Goal: Task Accomplishment & Management: Complete application form

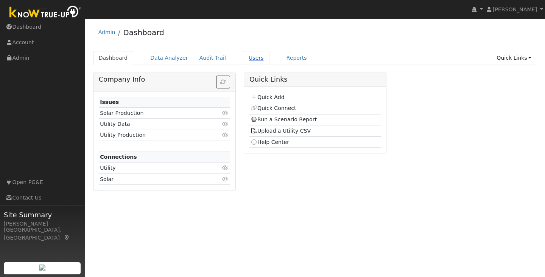
click at [252, 55] on link "Users" at bounding box center [256, 58] width 26 height 14
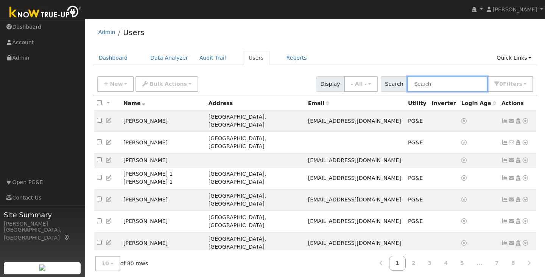
click at [446, 83] on input "text" at bounding box center [447, 84] width 80 height 16
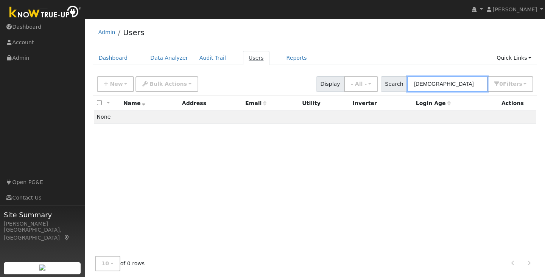
type input "maryian"
click at [247, 58] on link "Users" at bounding box center [256, 58] width 26 height 14
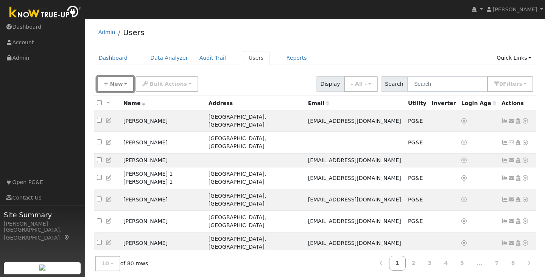
click at [128, 83] on button "New" at bounding box center [115, 84] width 37 height 16
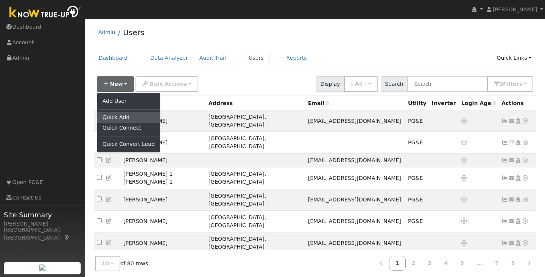
click at [119, 117] on link "Quick Add" at bounding box center [128, 117] width 63 height 11
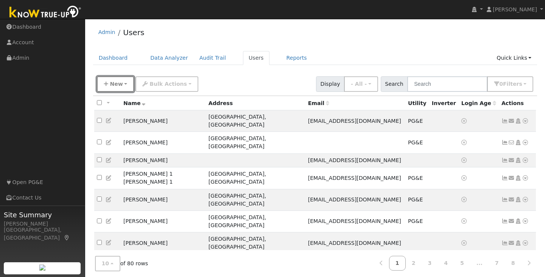
click at [125, 83] on button "New" at bounding box center [115, 84] width 37 height 16
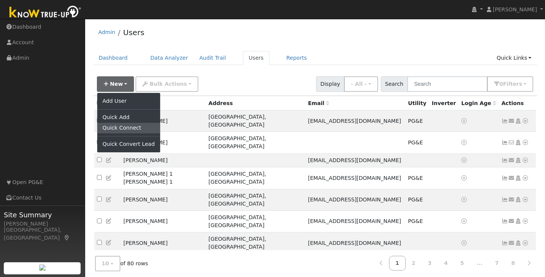
click at [123, 129] on link "Quick Connect" at bounding box center [128, 128] width 63 height 11
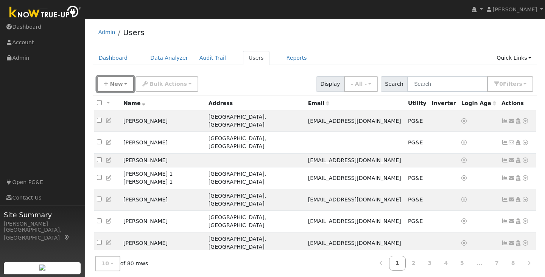
click at [124, 85] on button "New" at bounding box center [115, 84] width 37 height 16
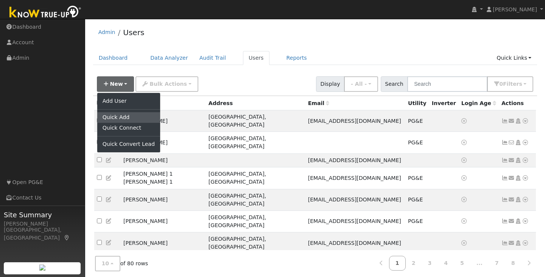
click at [115, 116] on link "Quick Add" at bounding box center [128, 117] width 63 height 11
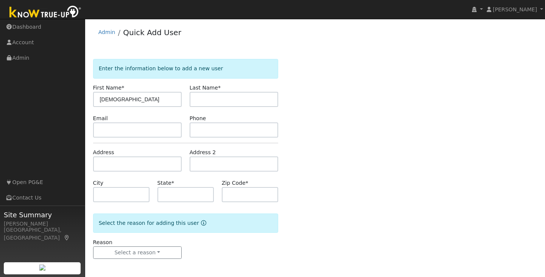
type input "[DEMOGRAPHIC_DATA]"
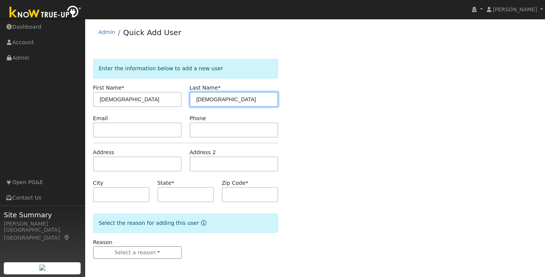
type input "[DEMOGRAPHIC_DATA]"
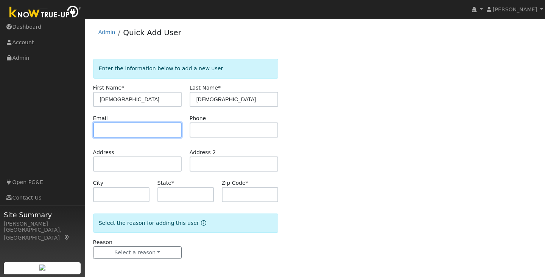
click at [107, 132] on input "text" at bounding box center [137, 130] width 89 height 15
type input "m@[DOMAIN_NAME]"
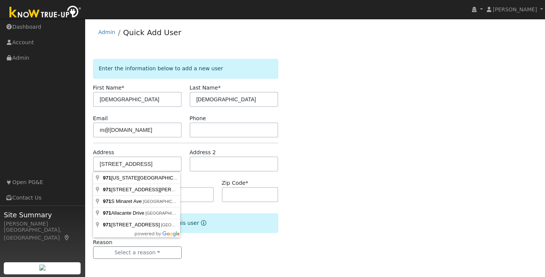
click at [93, 108] on form "Enter the information below to add a new user First Name * [PERSON_NAME] Last N…" at bounding box center [185, 166] width 185 height 215
click at [140, 165] on input "[STREET_ADDRESS]" at bounding box center [137, 164] width 89 height 15
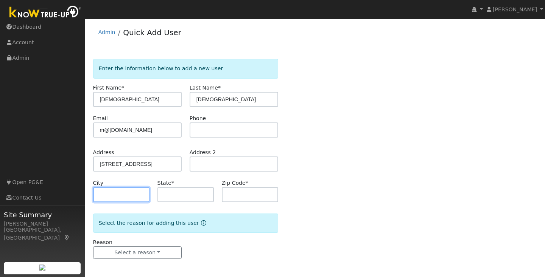
click at [130, 195] on input "text" at bounding box center [121, 194] width 56 height 15
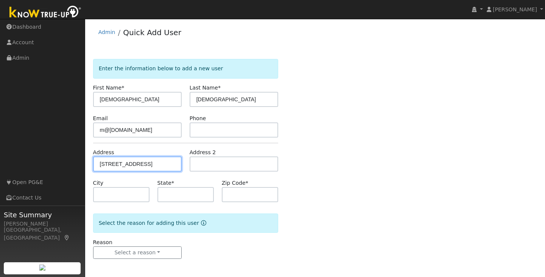
type input "[STREET_ADDRESS]"
type input "Berkeley"
type input "CA"
type input "94707"
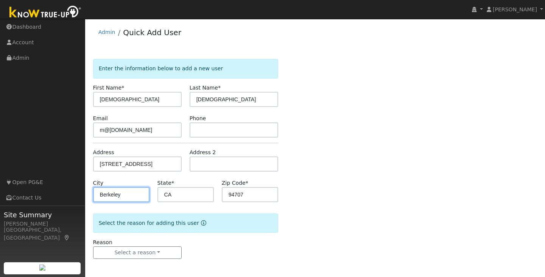
click at [130, 195] on input "Berkeley" at bounding box center [121, 194] width 56 height 15
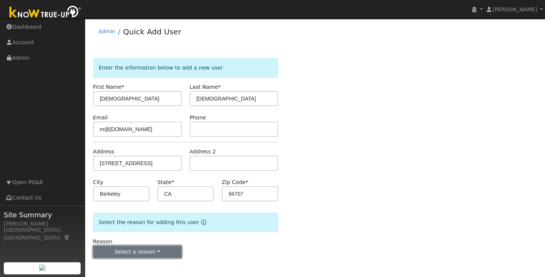
click at [149, 255] on button "Select a reason" at bounding box center [137, 252] width 89 height 13
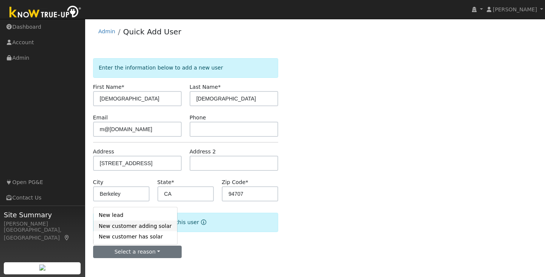
click at [151, 229] on link "New customer adding solar" at bounding box center [135, 226] width 84 height 11
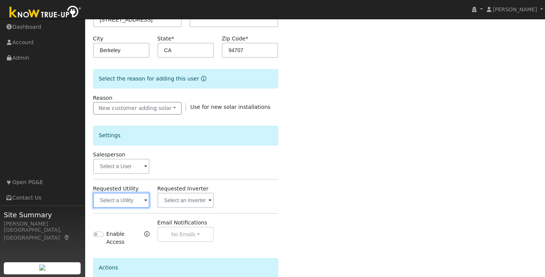
scroll to position [145, 0]
click at [145, 201] on span at bounding box center [145, 200] width 3 height 9
click at [145, 201] on input "text" at bounding box center [121, 200] width 56 height 15
type input "p"
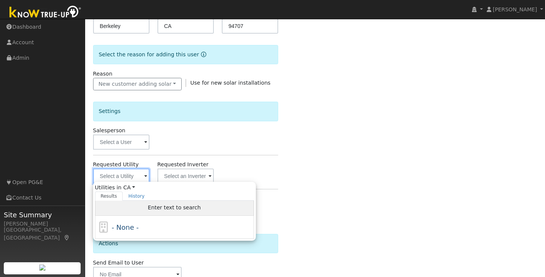
scroll to position [170, 0]
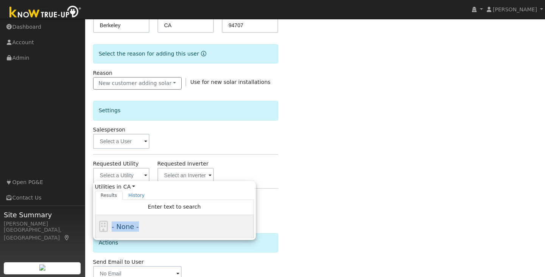
click at [162, 221] on div "- None -" at bounding box center [174, 226] width 159 height 23
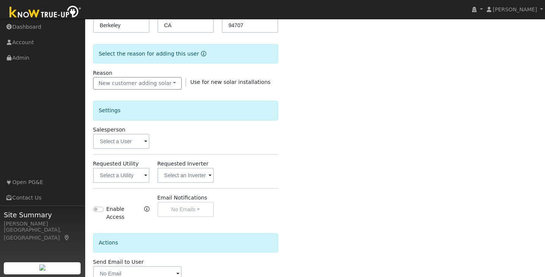
click at [145, 177] on span at bounding box center [145, 176] width 3 height 9
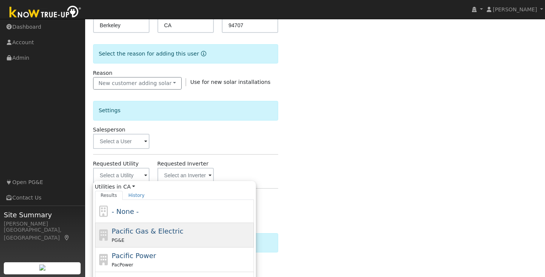
click at [140, 238] on div "PG&E" at bounding box center [182, 241] width 140 height 8
type input "Pacific Gas & Electric"
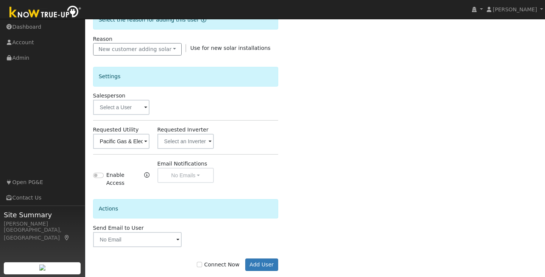
scroll to position [212, 0]
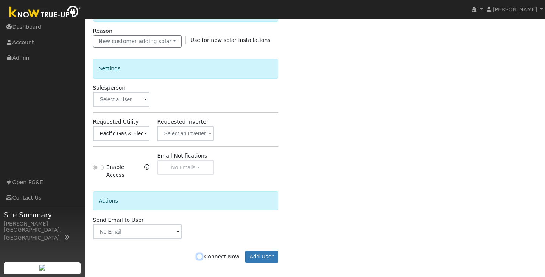
click at [202, 254] on input "Connect Now" at bounding box center [199, 256] width 5 height 5
checkbox input "true"
click at [261, 253] on button "Add User" at bounding box center [261, 257] width 33 height 13
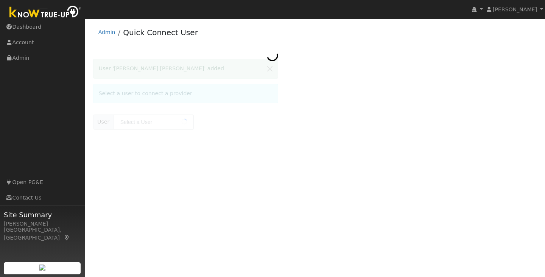
type input "[PERSON_NAME] [PERSON_NAME]"
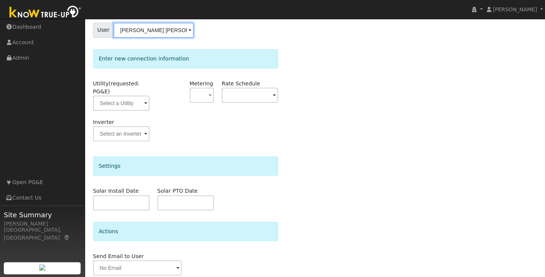
scroll to position [97, 0]
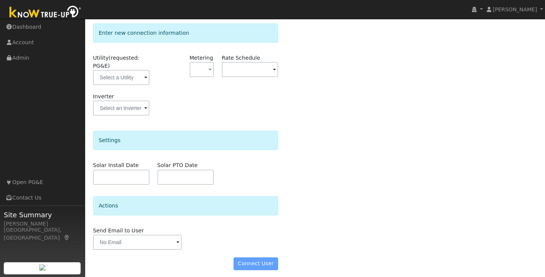
click at [376, 118] on div "Select a user to connect a provider User [PERSON_NAME] [PERSON_NAME] Account De…" at bounding box center [315, 122] width 444 height 312
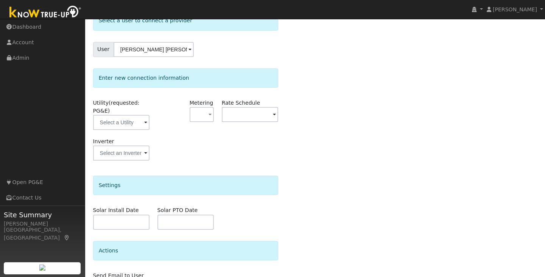
scroll to position [53, 0]
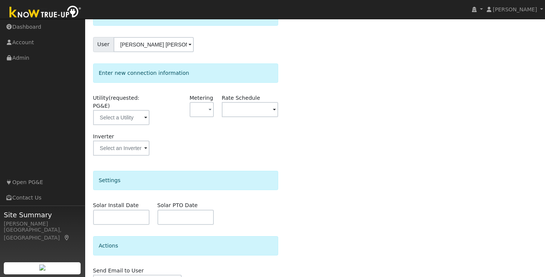
click at [253, 123] on div "Rate Schedule" at bounding box center [250, 113] width 64 height 39
click at [263, 111] on input "text" at bounding box center [250, 109] width 56 height 15
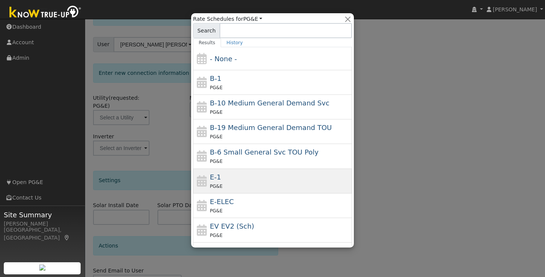
click at [231, 182] on div "PG&E" at bounding box center [280, 186] width 140 height 8
type input "E-1"
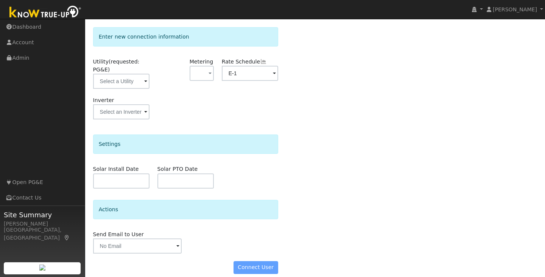
scroll to position [97, 0]
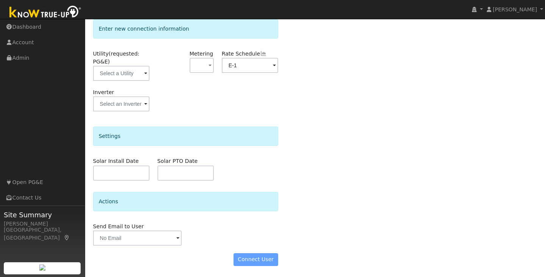
click at [265, 257] on div "Connect User" at bounding box center [185, 260] width 193 height 13
click at [264, 260] on div "Connect User" at bounding box center [185, 260] width 193 height 13
click at [300, 202] on div "Select a user to connect a provider User [PERSON_NAME] [PERSON_NAME] Account De…" at bounding box center [315, 118] width 444 height 312
click at [259, 260] on div "Connect User" at bounding box center [185, 260] width 193 height 13
click at [254, 259] on div "Connect User" at bounding box center [185, 260] width 193 height 13
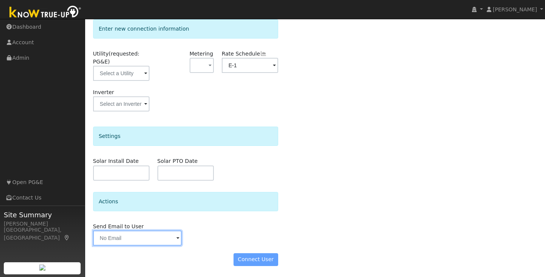
click at [145, 240] on input "text" at bounding box center [137, 238] width 89 height 15
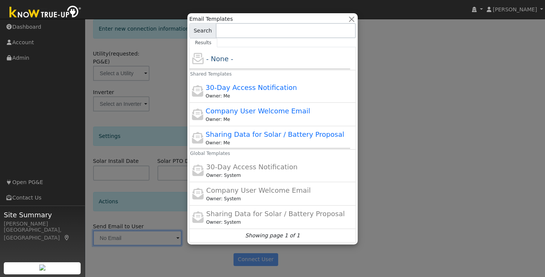
click at [128, 171] on form "Select a user to connect a provider User [PERSON_NAME] [PERSON_NAME] Account De…" at bounding box center [185, 118] width 185 height 312
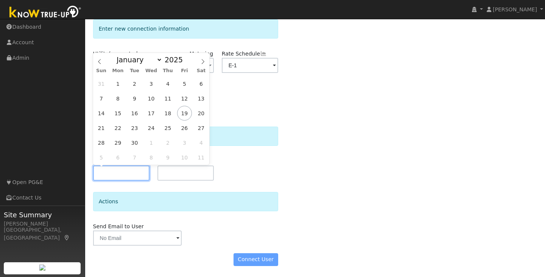
click at [128, 171] on input "text" at bounding box center [121, 173] width 56 height 15
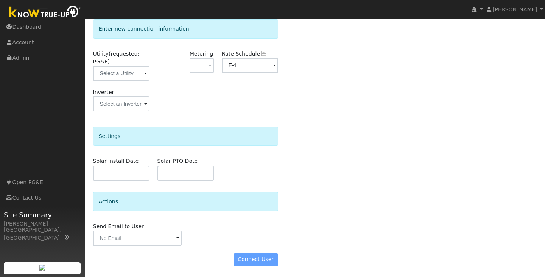
click at [235, 157] on div "Settings Solar Install Date Solar PTO Date" at bounding box center [185, 154] width 185 height 54
click at [248, 259] on div "Connect User" at bounding box center [185, 260] width 193 height 13
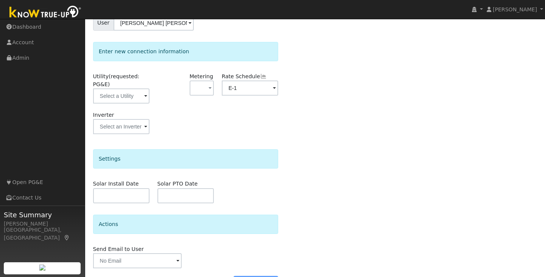
scroll to position [69, 0]
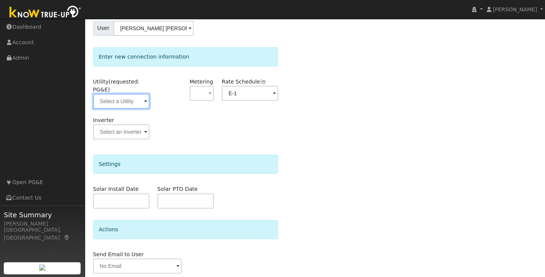
click at [142, 103] on input "text" at bounding box center [121, 101] width 56 height 15
click at [165, 108] on div at bounding box center [169, 97] width 32 height 39
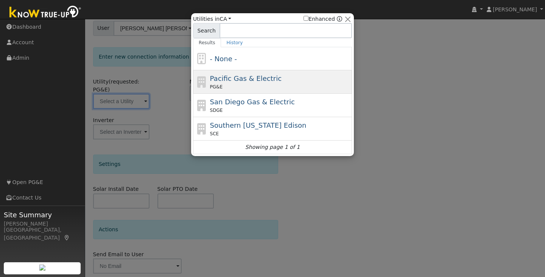
click at [219, 82] on span "Pacific Gas & Electric" at bounding box center [246, 79] width 72 height 8
type input "PG&E"
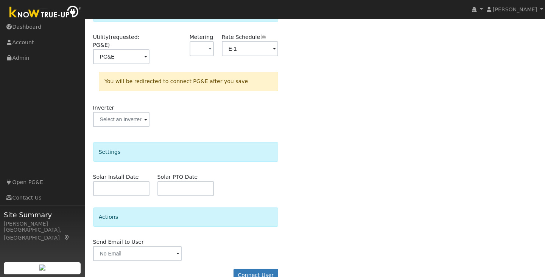
scroll to position [130, 0]
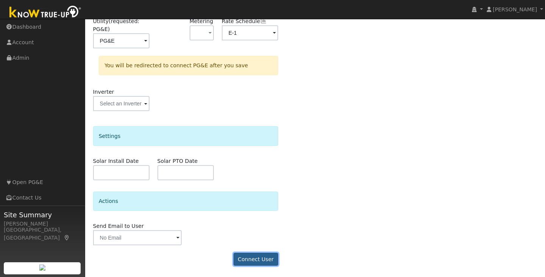
click at [265, 257] on button "Connect User" at bounding box center [255, 259] width 45 height 13
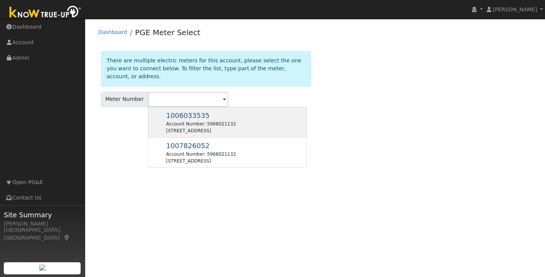
click at [182, 112] on span "1006033535" at bounding box center [188, 116] width 44 height 8
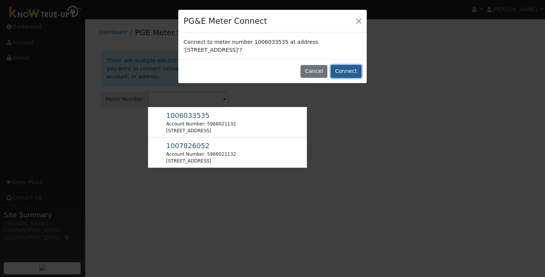
click at [350, 71] on button "Connect" at bounding box center [346, 71] width 31 height 13
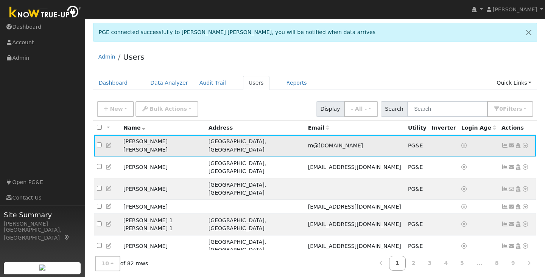
click at [525, 145] on icon at bounding box center [525, 145] width 7 height 5
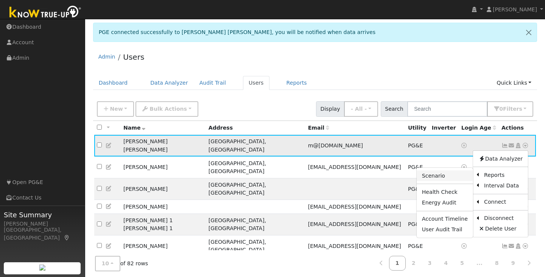
click at [448, 173] on link "Scenario" at bounding box center [445, 176] width 56 height 11
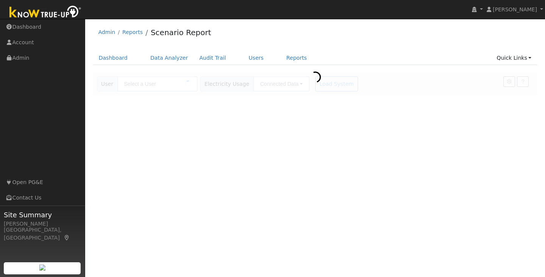
type input "[PERSON_NAME] [PERSON_NAME]"
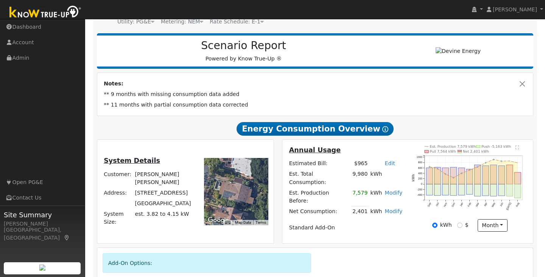
scroll to position [86, 0]
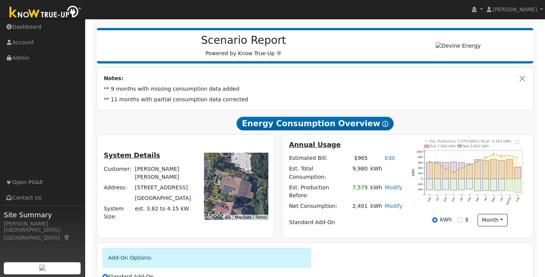
click at [515, 145] on text "" at bounding box center [517, 142] width 4 height 5
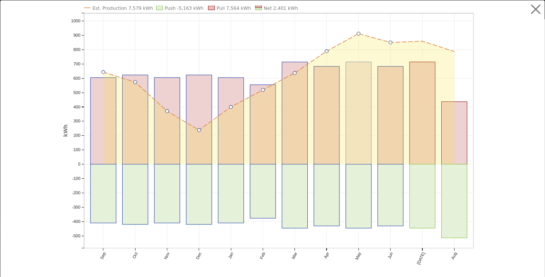
scroll to position [0, 0]
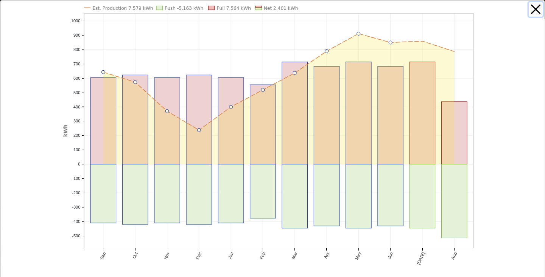
click at [535, 8] on button "button" at bounding box center [536, 9] width 14 height 14
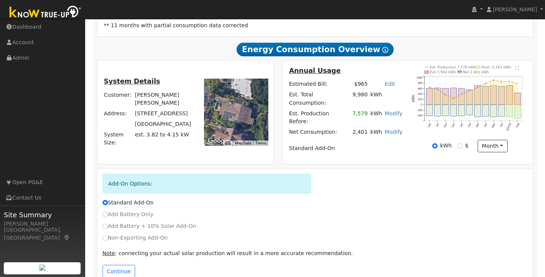
scroll to position [174, 0]
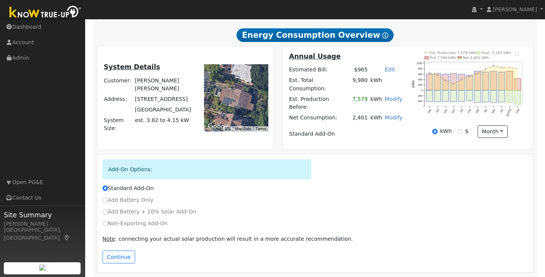
click at [272, 50] on div "System Details Customer: Maryian Maryian Address: 971 Tulare Avenue Berkeley, C…" at bounding box center [185, 98] width 176 height 104
